Goal: Learn about a topic

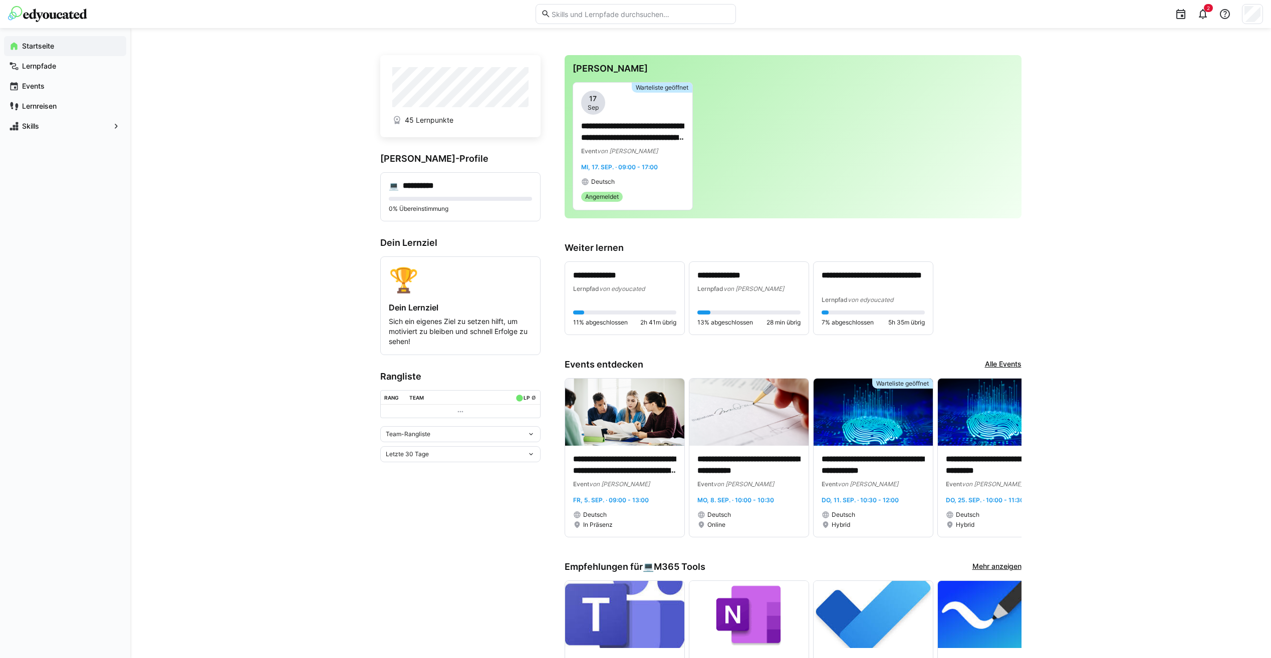
click at [205, 238] on div "**********" at bounding box center [700, 608] width 1141 height 1160
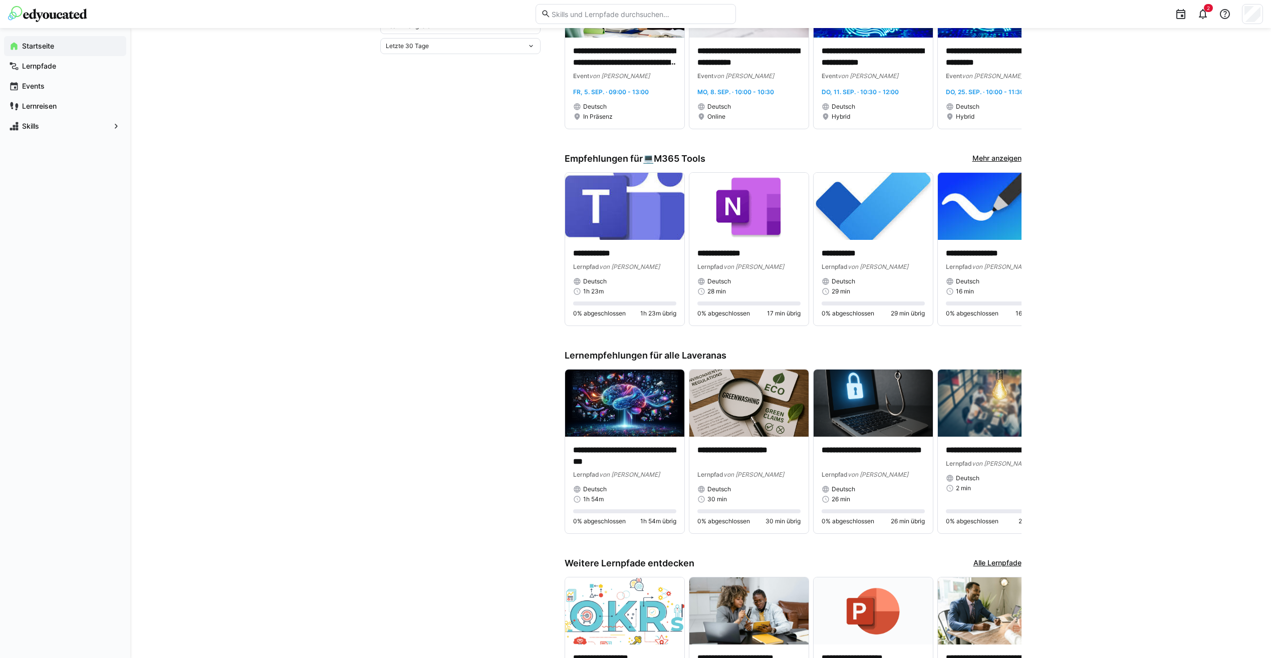
scroll to position [467, 0]
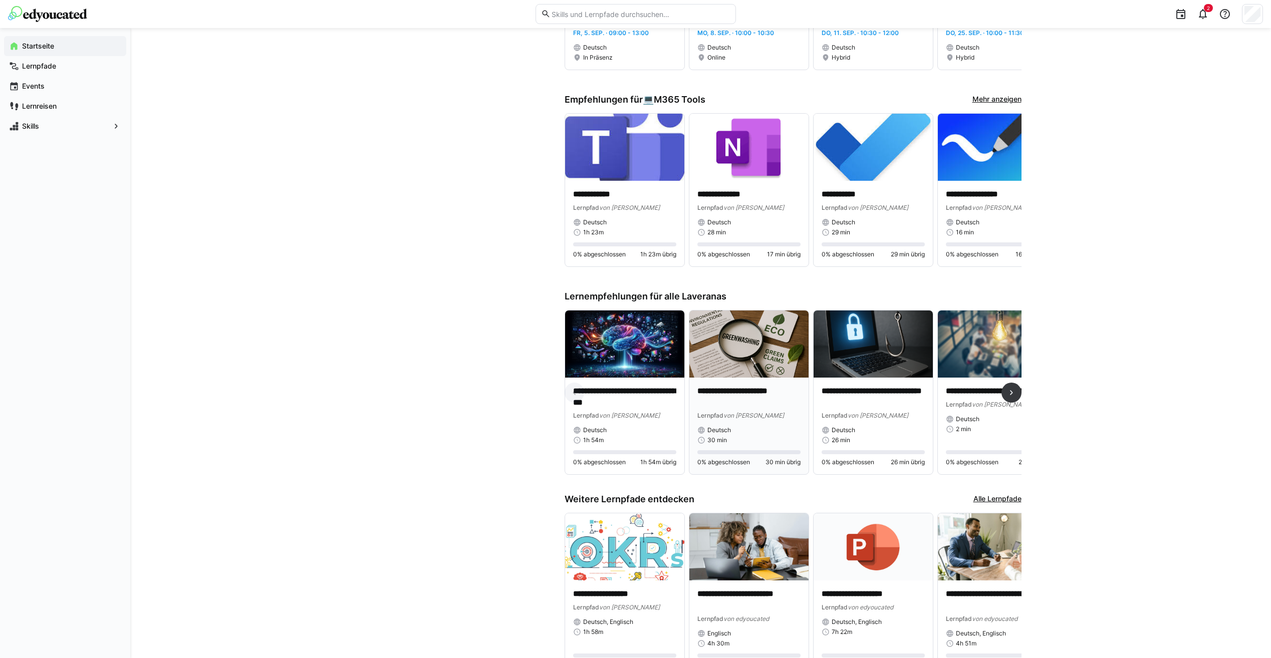
click at [732, 394] on p "**********" at bounding box center [748, 397] width 103 height 23
